Goal: Navigation & Orientation: Understand site structure

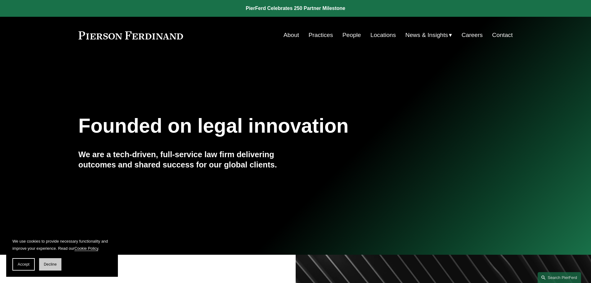
click at [49, 261] on button "Decline" at bounding box center [50, 264] width 22 height 12
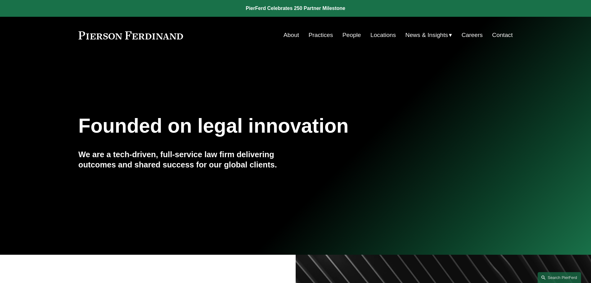
click at [288, 33] on link "About" at bounding box center [292, 35] width 16 height 12
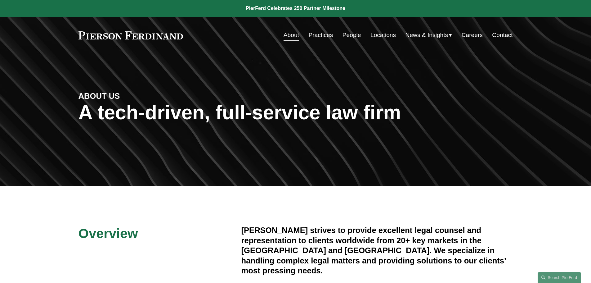
click at [318, 34] on link "Practices" at bounding box center [321, 35] width 25 height 12
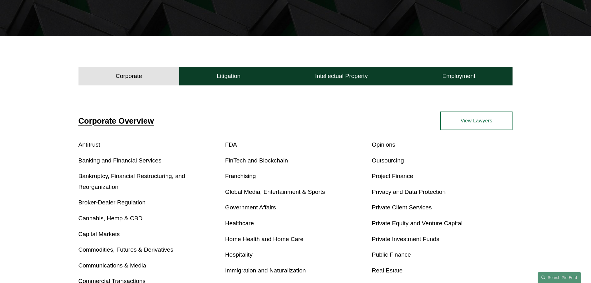
scroll to position [186, 0]
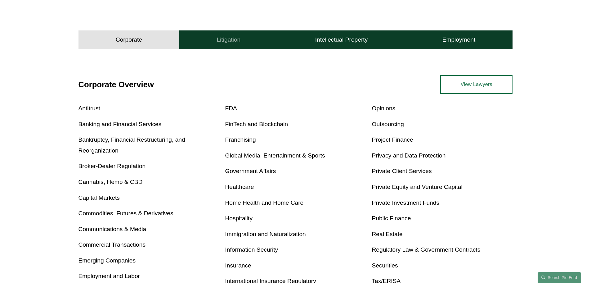
click at [218, 42] on h4 "Litigation" at bounding box center [229, 39] width 24 height 7
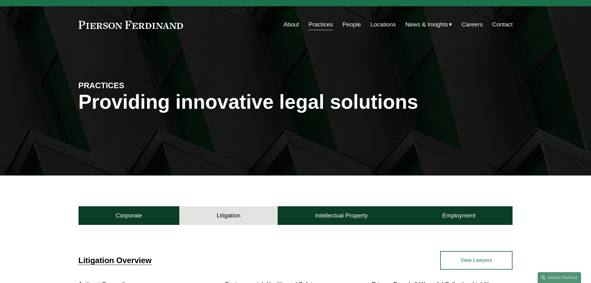
scroll to position [0, 0]
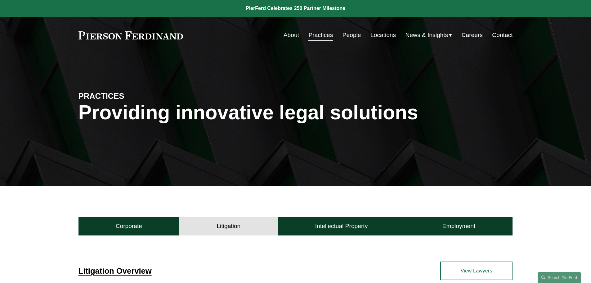
click at [340, 36] on nav "About Practices People Locations News & Insights News Insights Blogs Careers Co…" at bounding box center [398, 35] width 229 height 12
click at [345, 35] on link "People" at bounding box center [352, 35] width 19 height 12
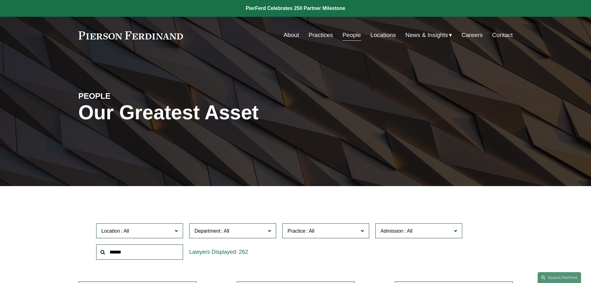
click at [376, 31] on link "Locations" at bounding box center [383, 35] width 25 height 12
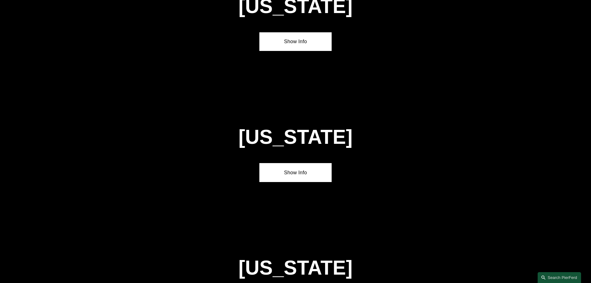
scroll to position [1459, 0]
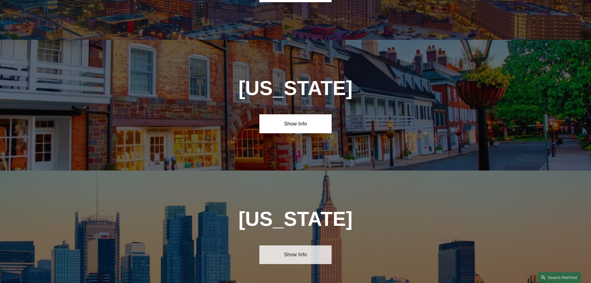
click at [289, 245] on link "Show Info" at bounding box center [295, 254] width 72 height 19
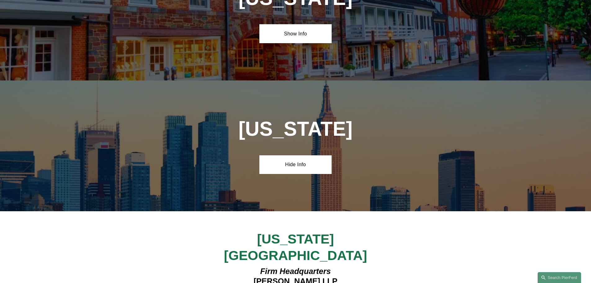
scroll to position [1614, 0]
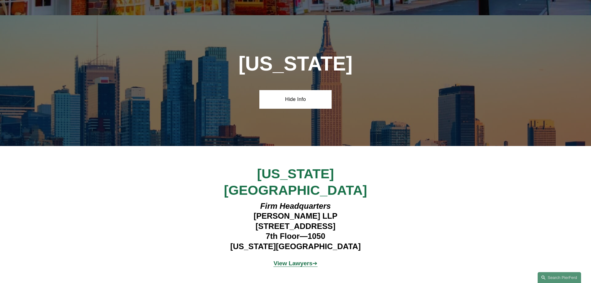
click at [313, 260] on span "View Lawyers ➔" at bounding box center [296, 263] width 44 height 7
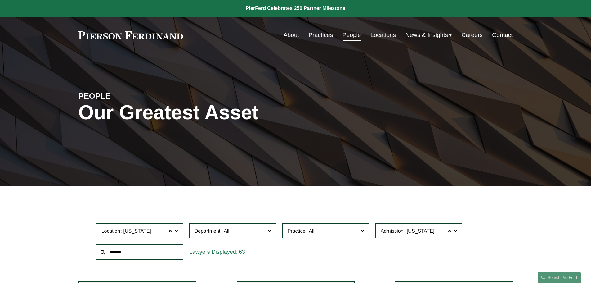
click at [394, 34] on link "Locations" at bounding box center [383, 35] width 25 height 12
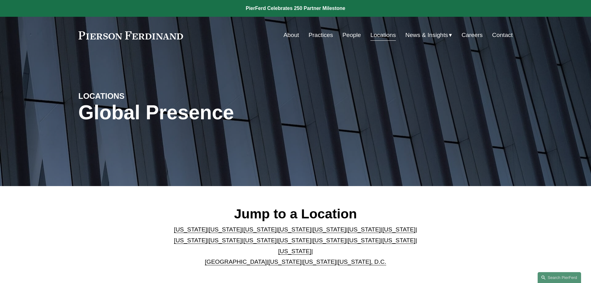
click at [470, 33] on link "Careers" at bounding box center [472, 35] width 21 height 12
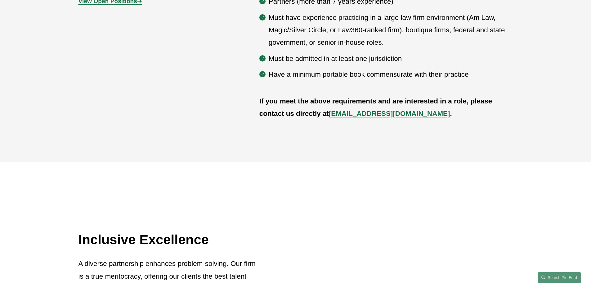
scroll to position [435, 0]
